Goal: Navigation & Orientation: Find specific page/section

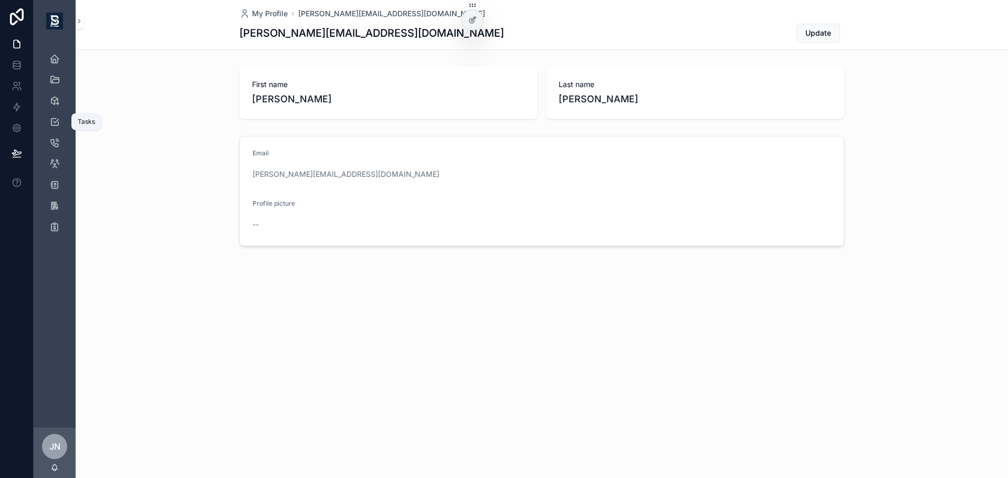
click at [64, 124] on link "Tasks" at bounding box center [54, 121] width 29 height 19
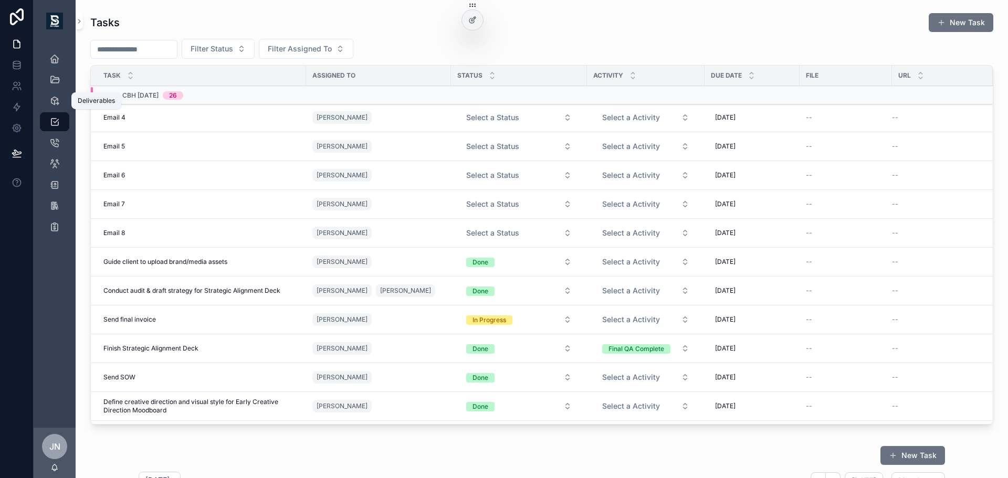
click at [52, 99] on icon "scrollable content" at bounding box center [54, 101] width 10 height 10
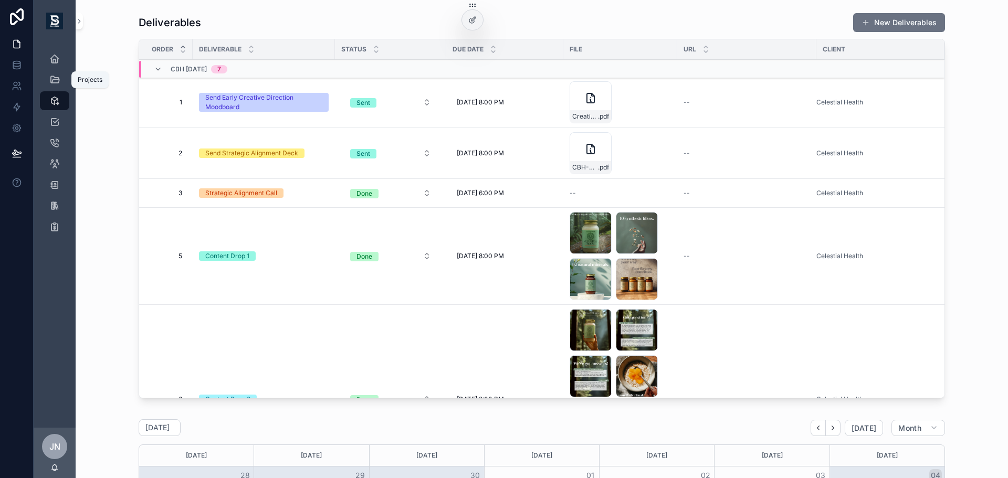
click at [49, 79] on div "Projects" at bounding box center [54, 79] width 17 height 17
